Goal: Task Accomplishment & Management: Use online tool/utility

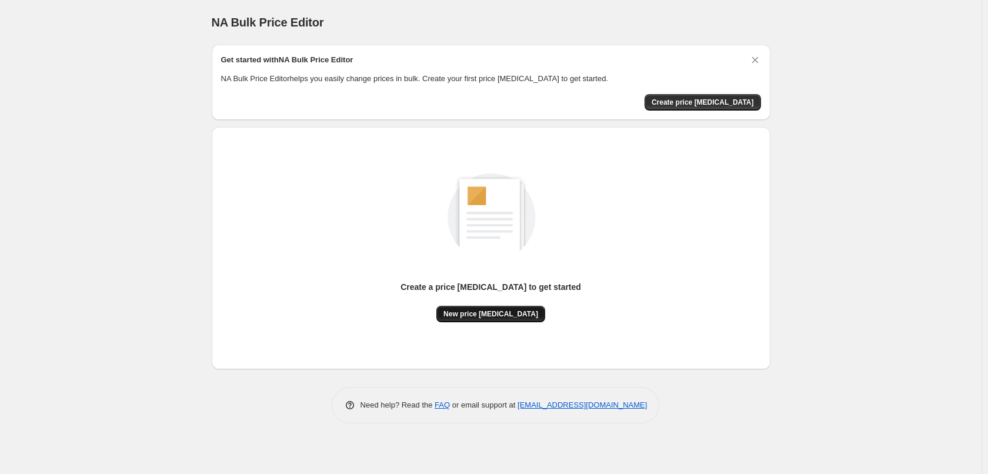
click at [494, 310] on span "New price [MEDICAL_DATA]" at bounding box center [491, 313] width 95 height 9
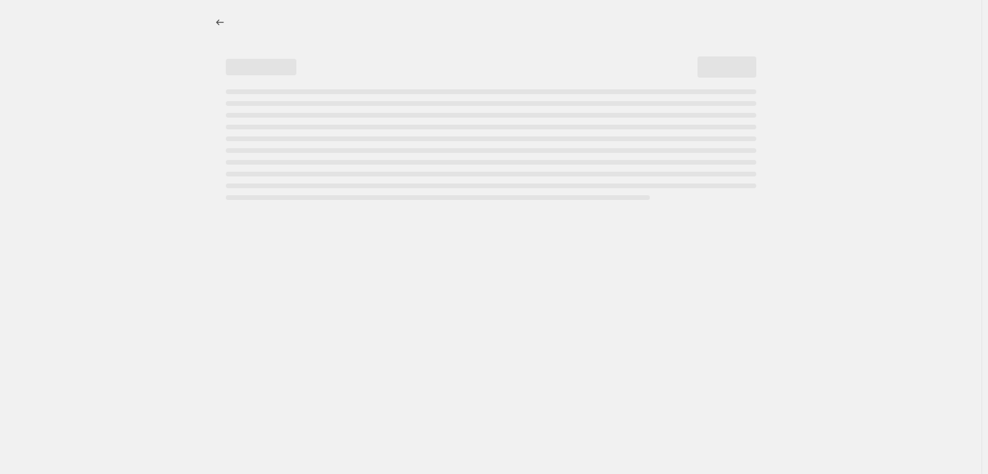
select select "percentage"
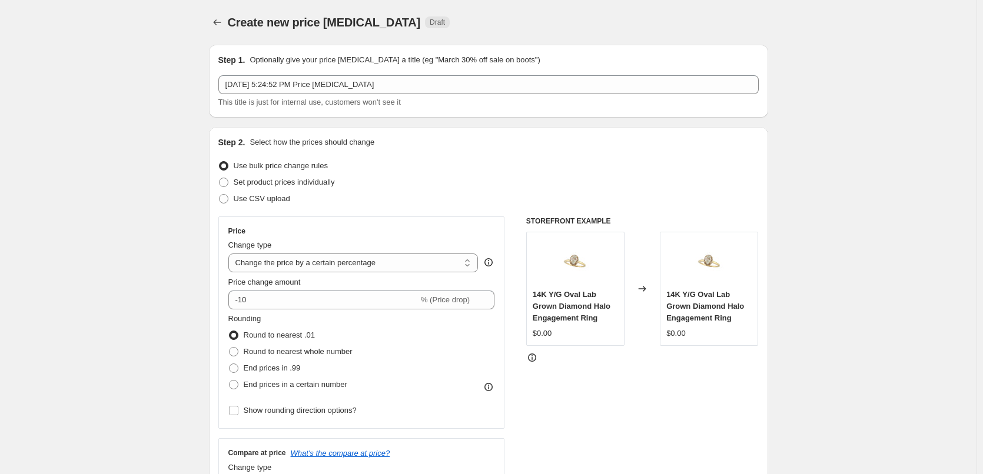
scroll to position [118, 0]
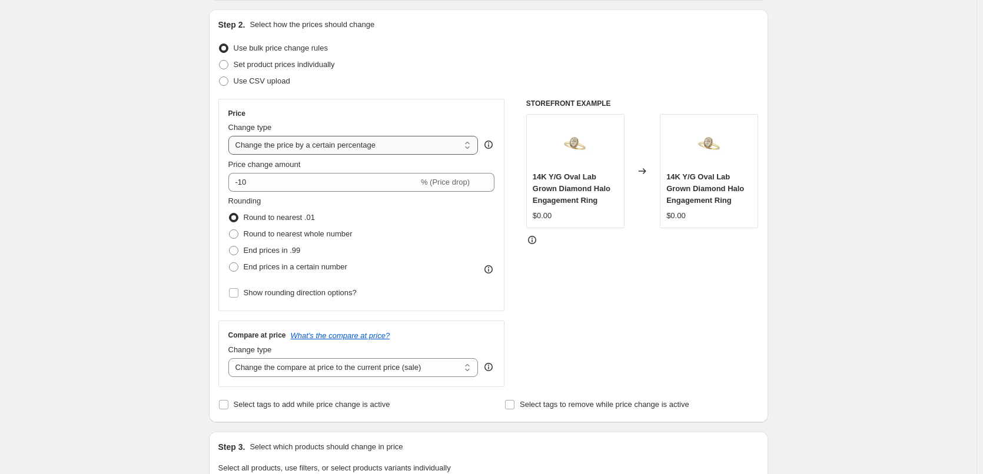
click at [438, 148] on select "Change the price to a certain amount Change the price by a certain amount Chang…" at bounding box center [353, 145] width 250 height 19
click at [142, 275] on div "Create new price [MEDICAL_DATA]. This page is ready Create new price [MEDICAL_D…" at bounding box center [488, 477] width 976 height 1191
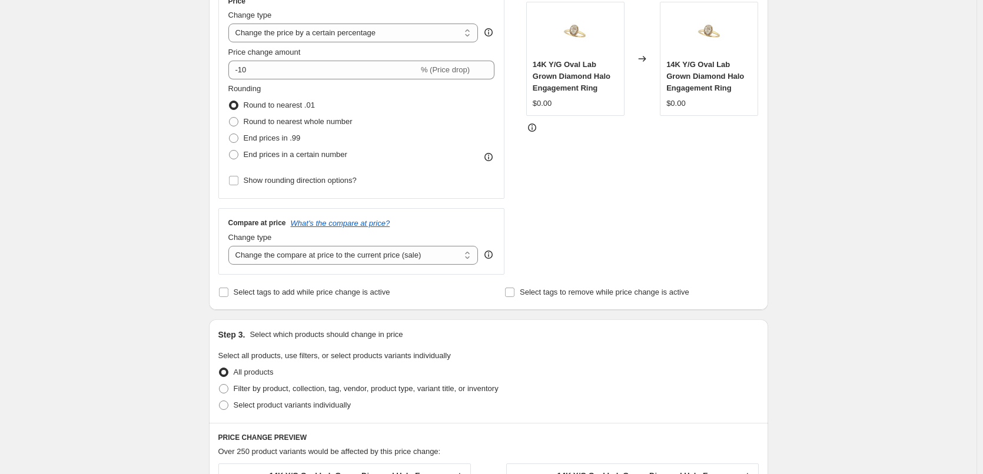
scroll to position [235, 0]
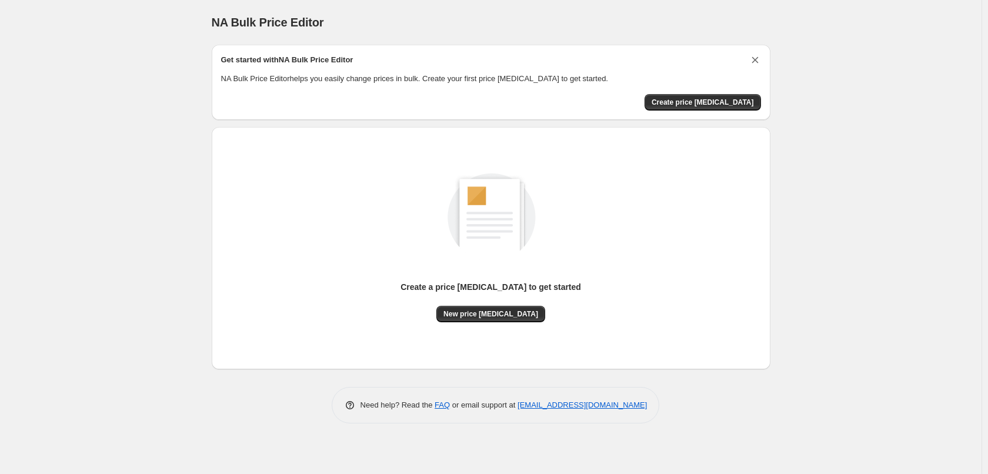
click at [754, 57] on icon "Dismiss card" at bounding box center [756, 60] width 12 height 12
